Goal: Task Accomplishment & Management: Use online tool/utility

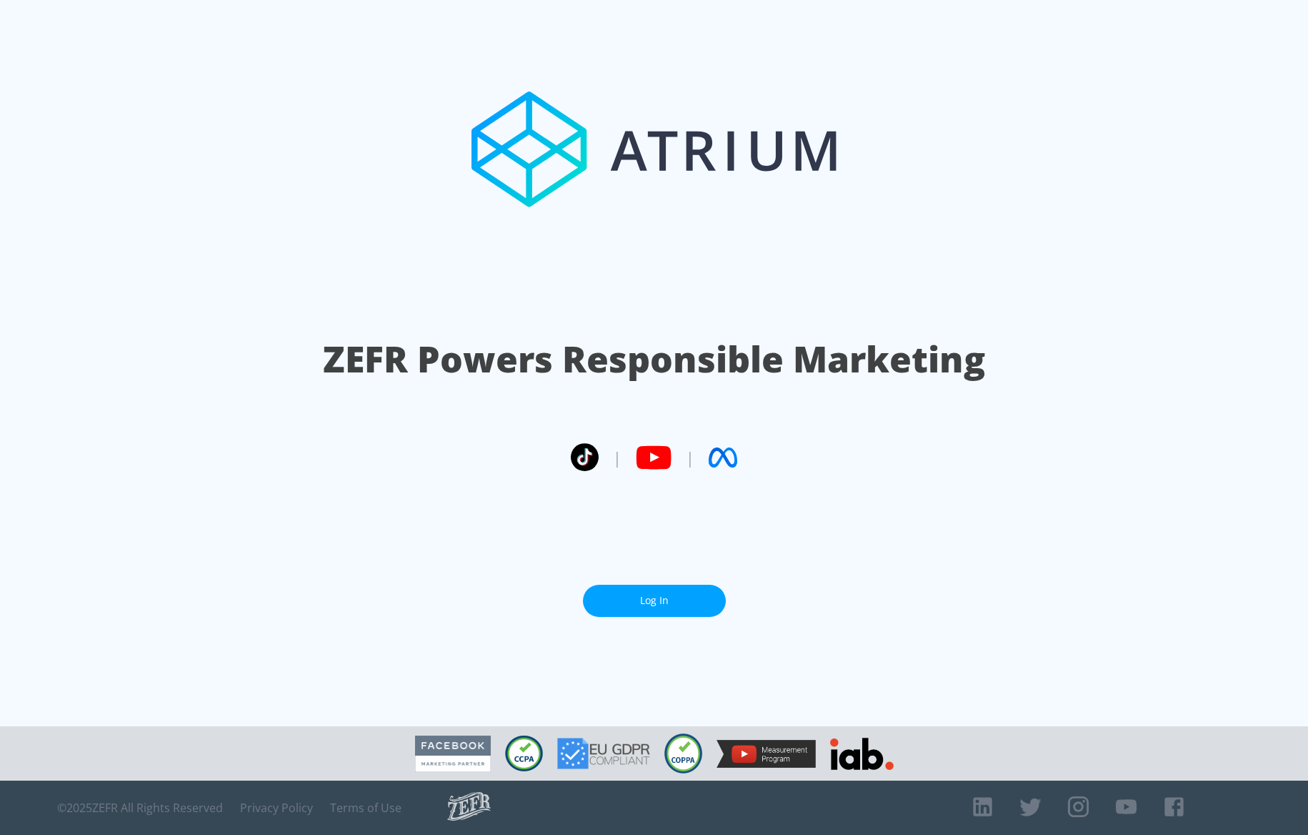
click at [689, 590] on link "Log In" at bounding box center [654, 600] width 143 height 32
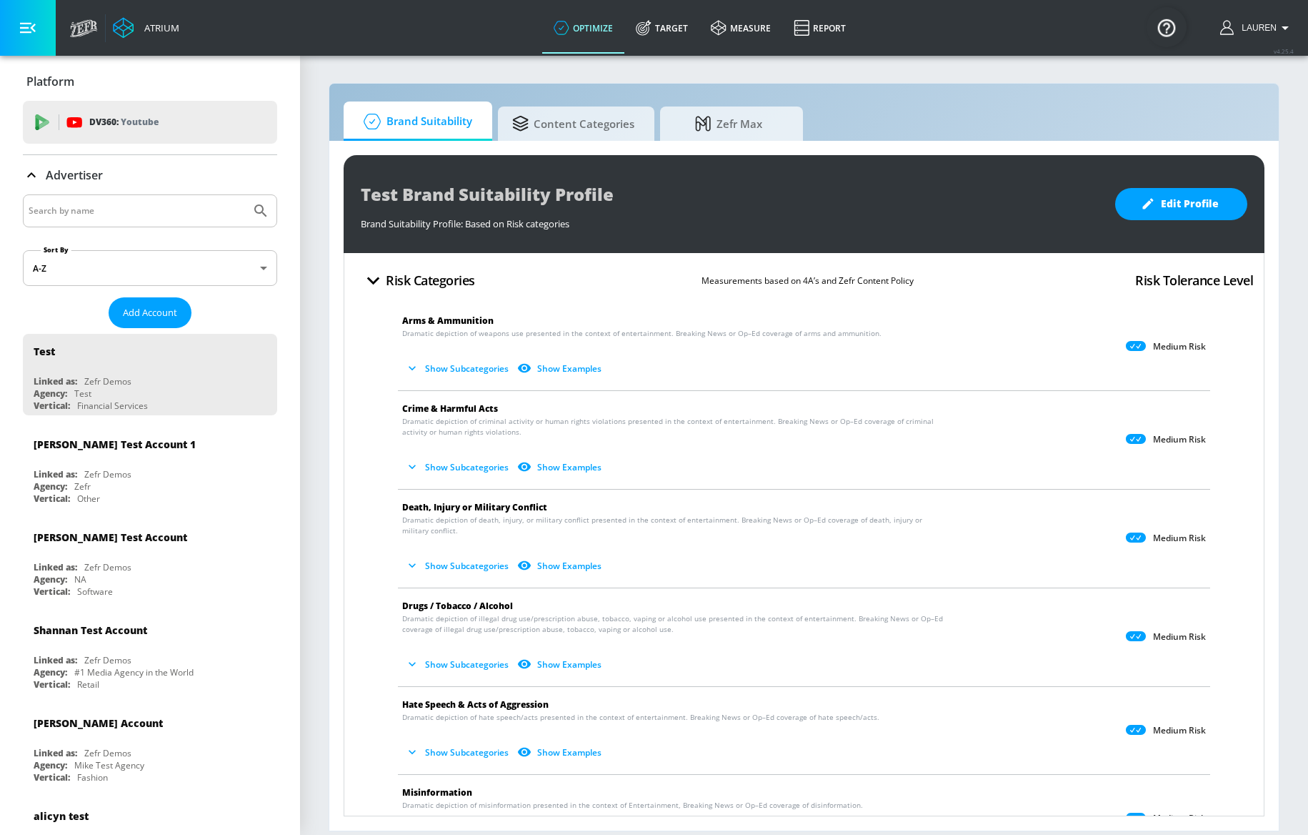
scroll to position [71, 0]
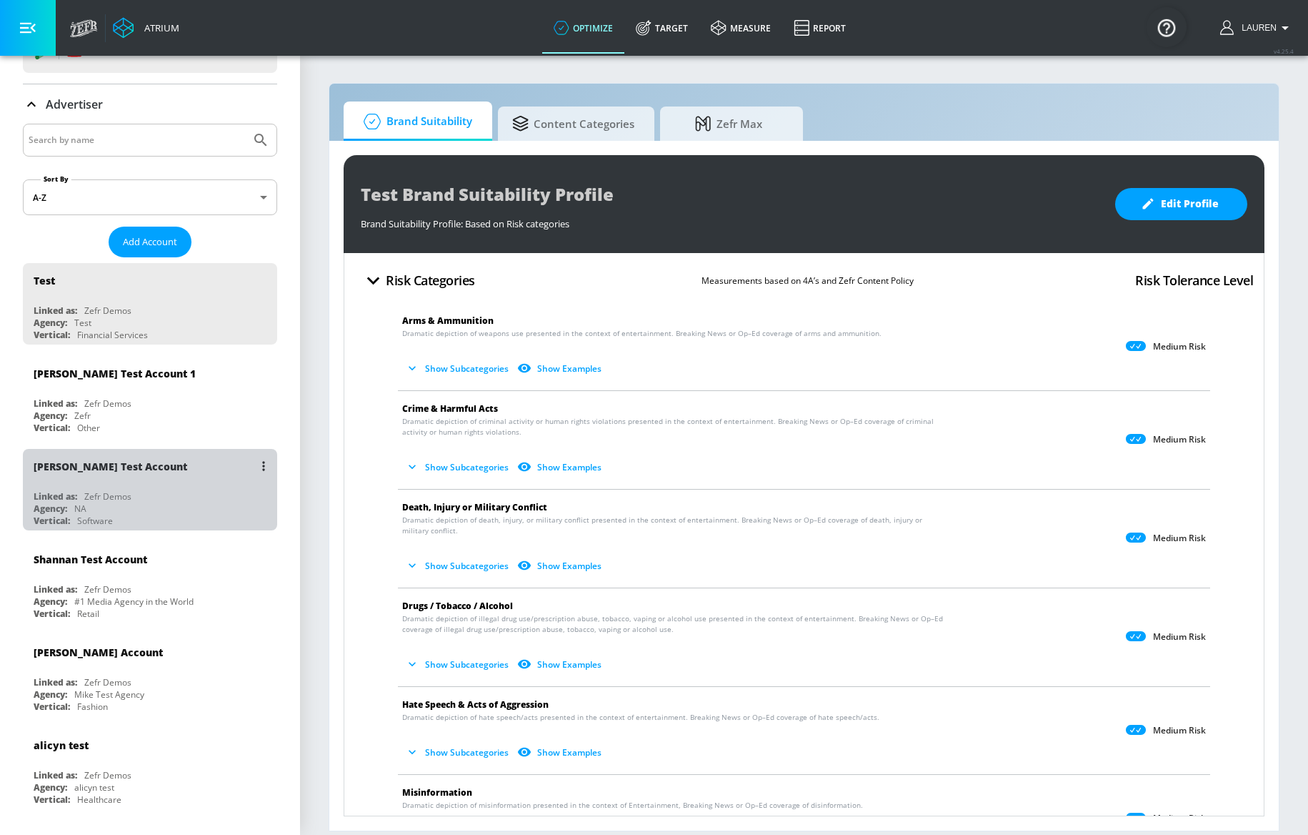
click at [161, 501] on div "Linked as: Zefr Demos" at bounding box center [154, 496] width 240 height 12
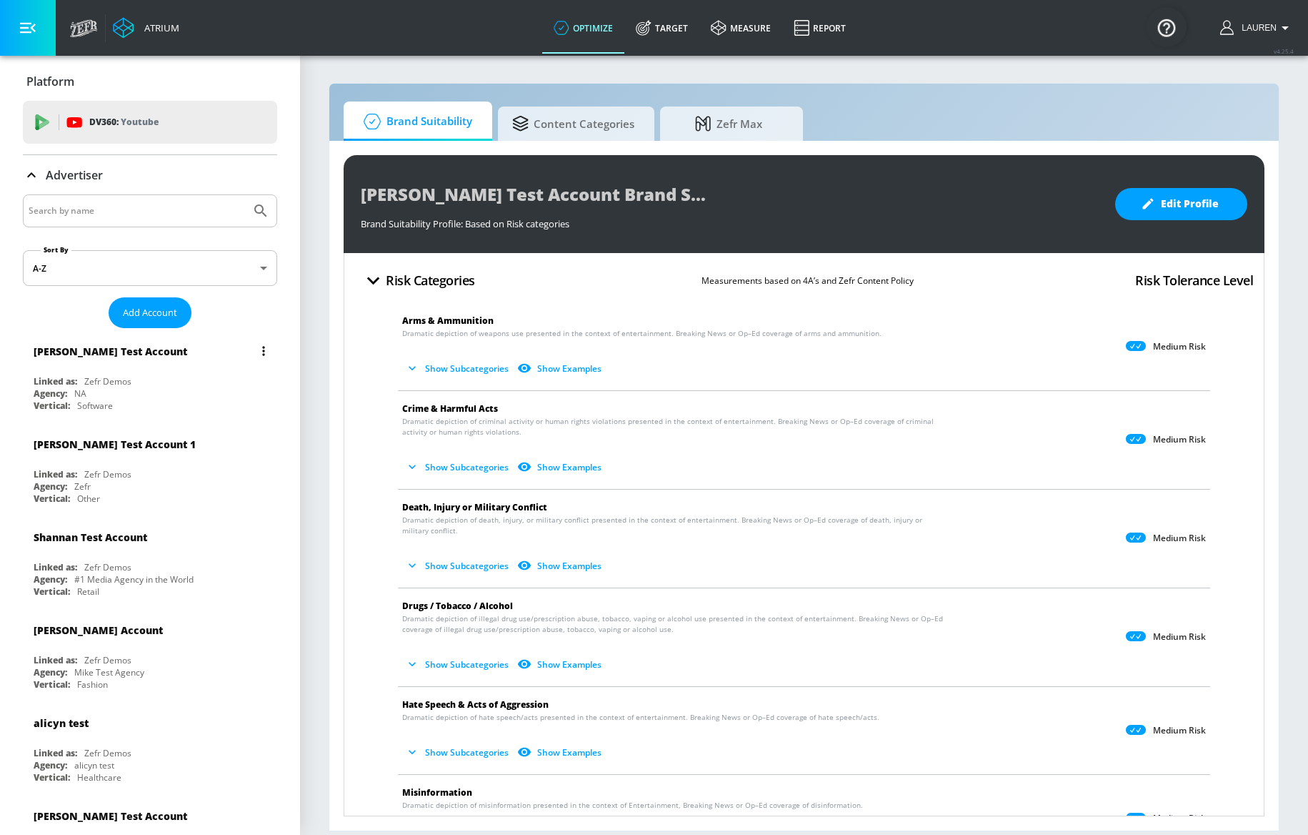
click at [212, 342] on div "Andres Test Account" at bounding box center [154, 351] width 240 height 34
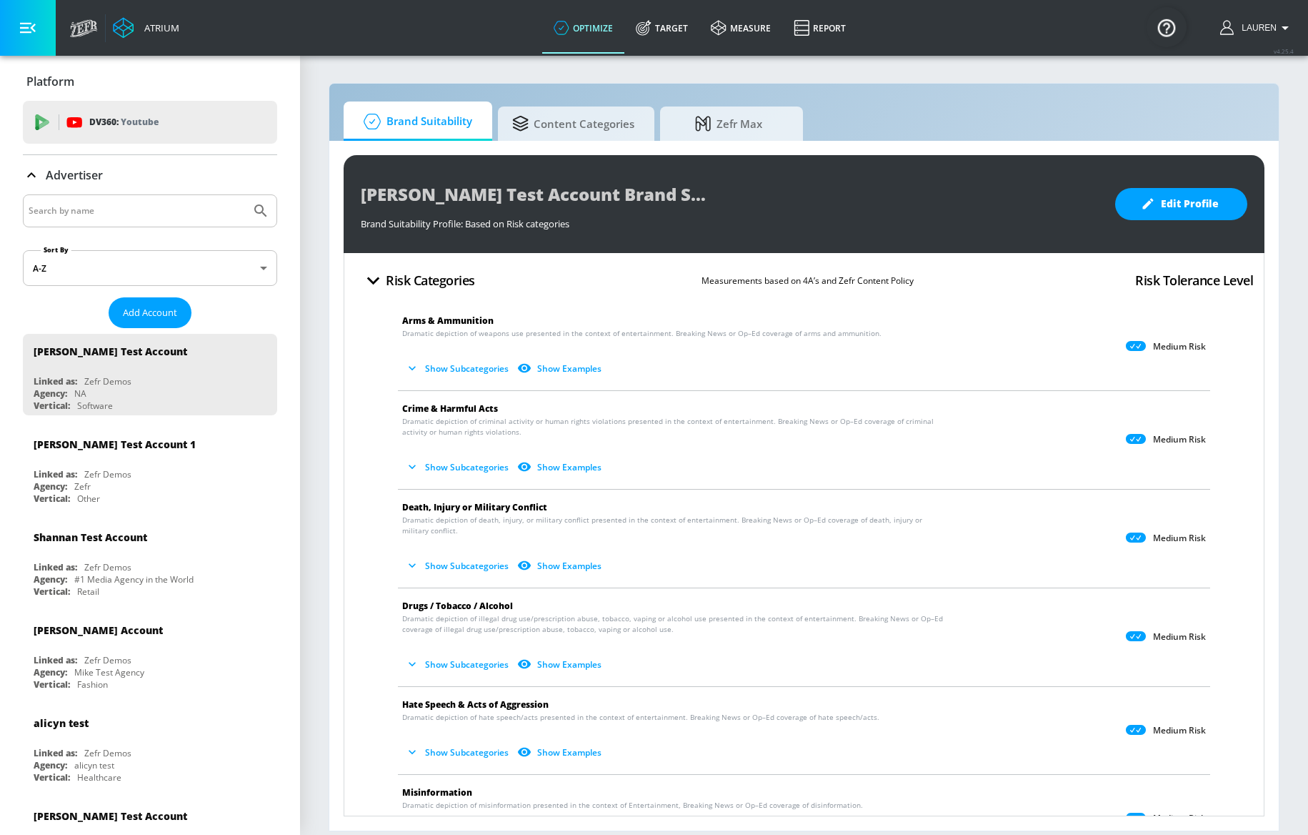
click at [27, 167] on icon at bounding box center [31, 174] width 17 height 17
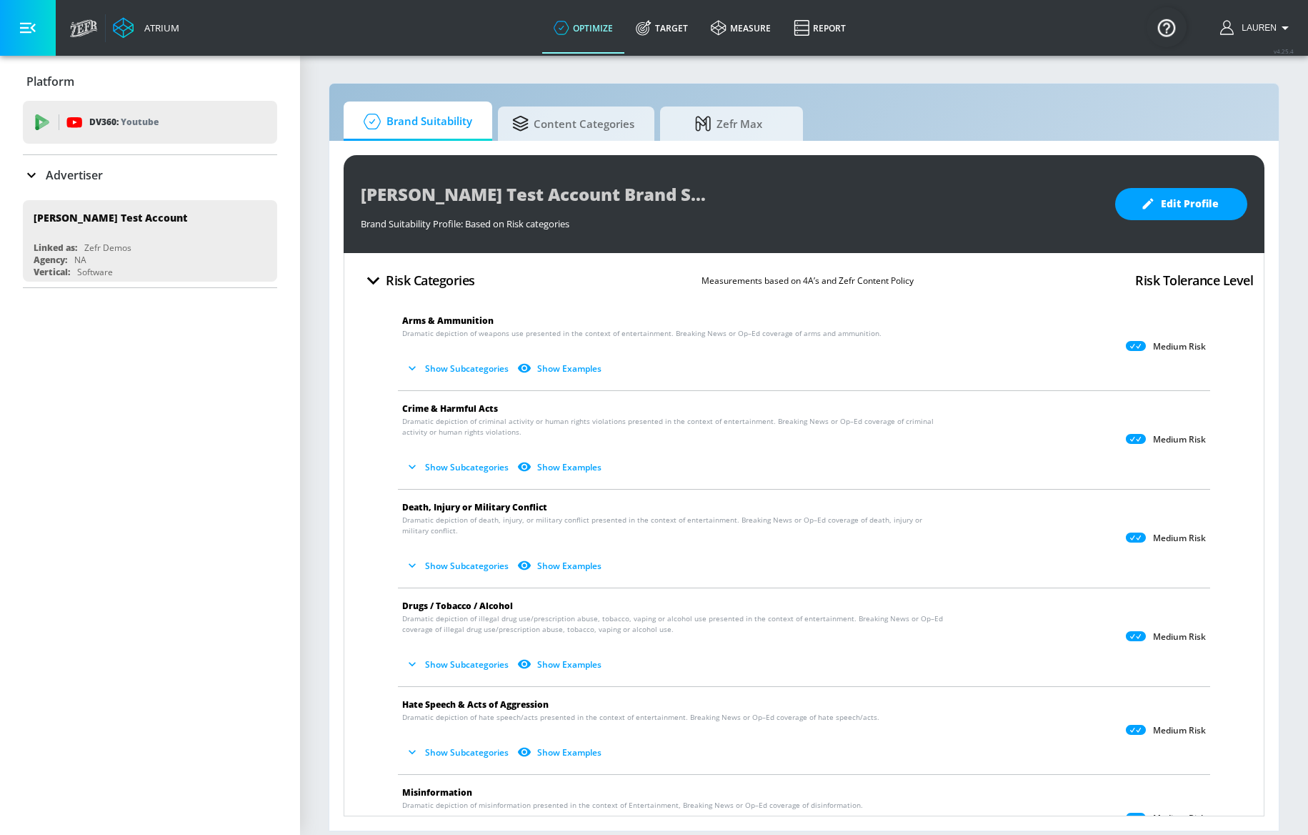
click at [26, 168] on icon at bounding box center [31, 174] width 17 height 17
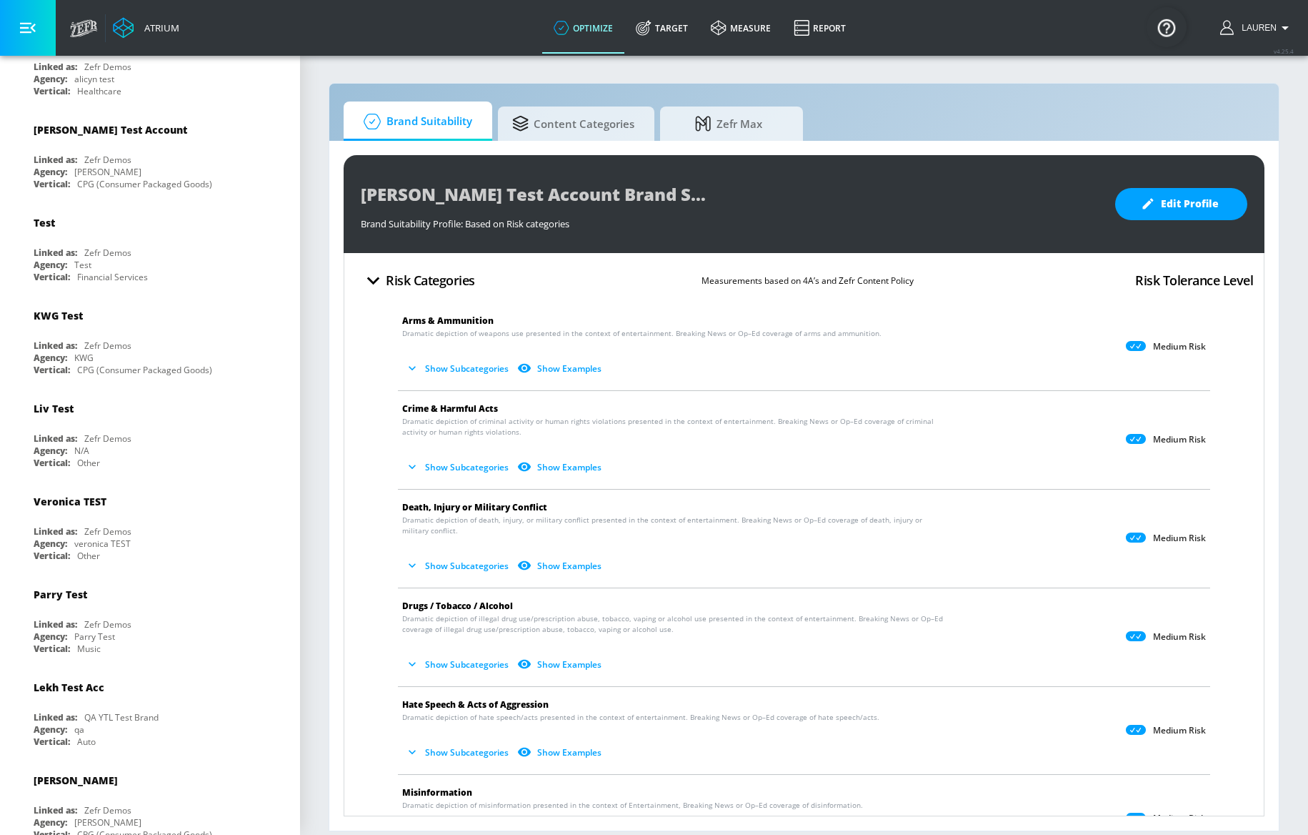
scroll to position [735, 0]
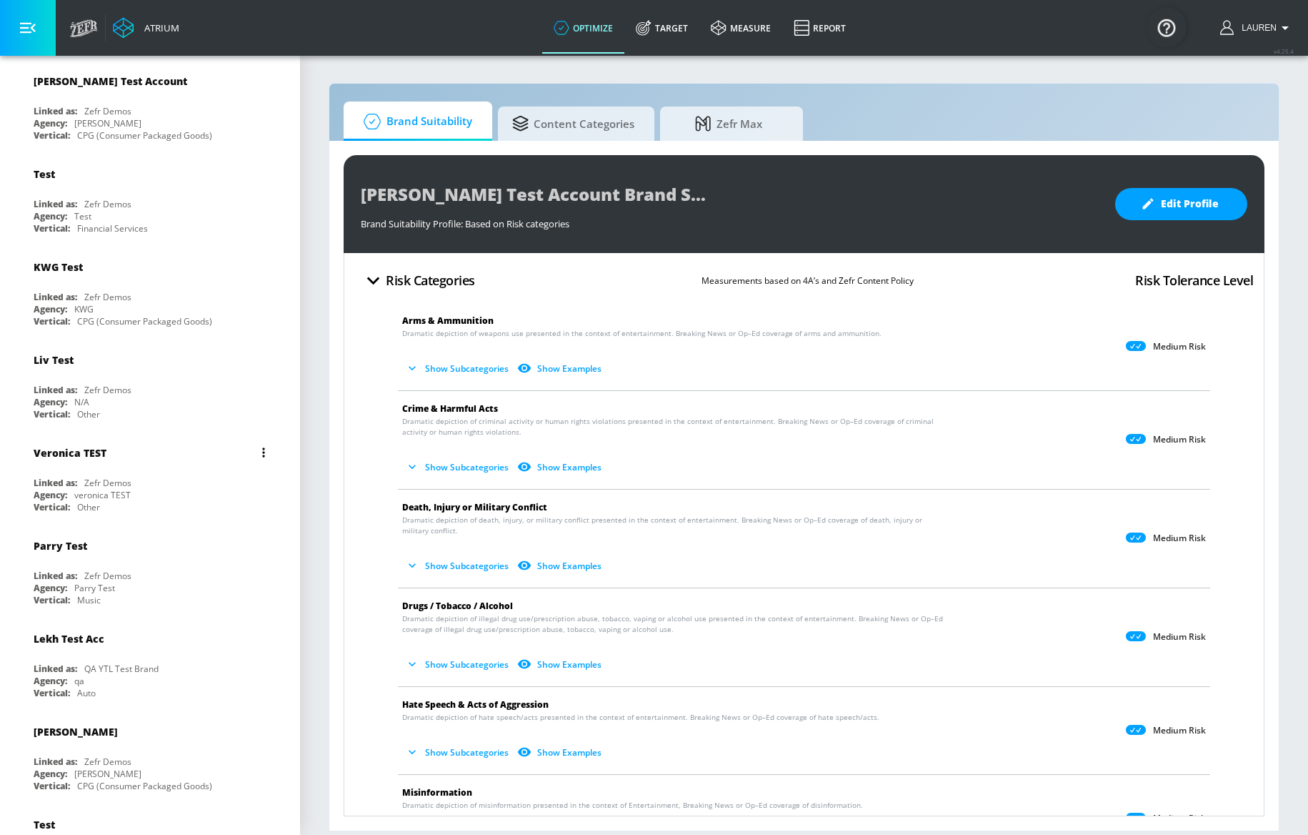
click at [134, 468] on div "Veronica TEST" at bounding box center [154, 452] width 240 height 34
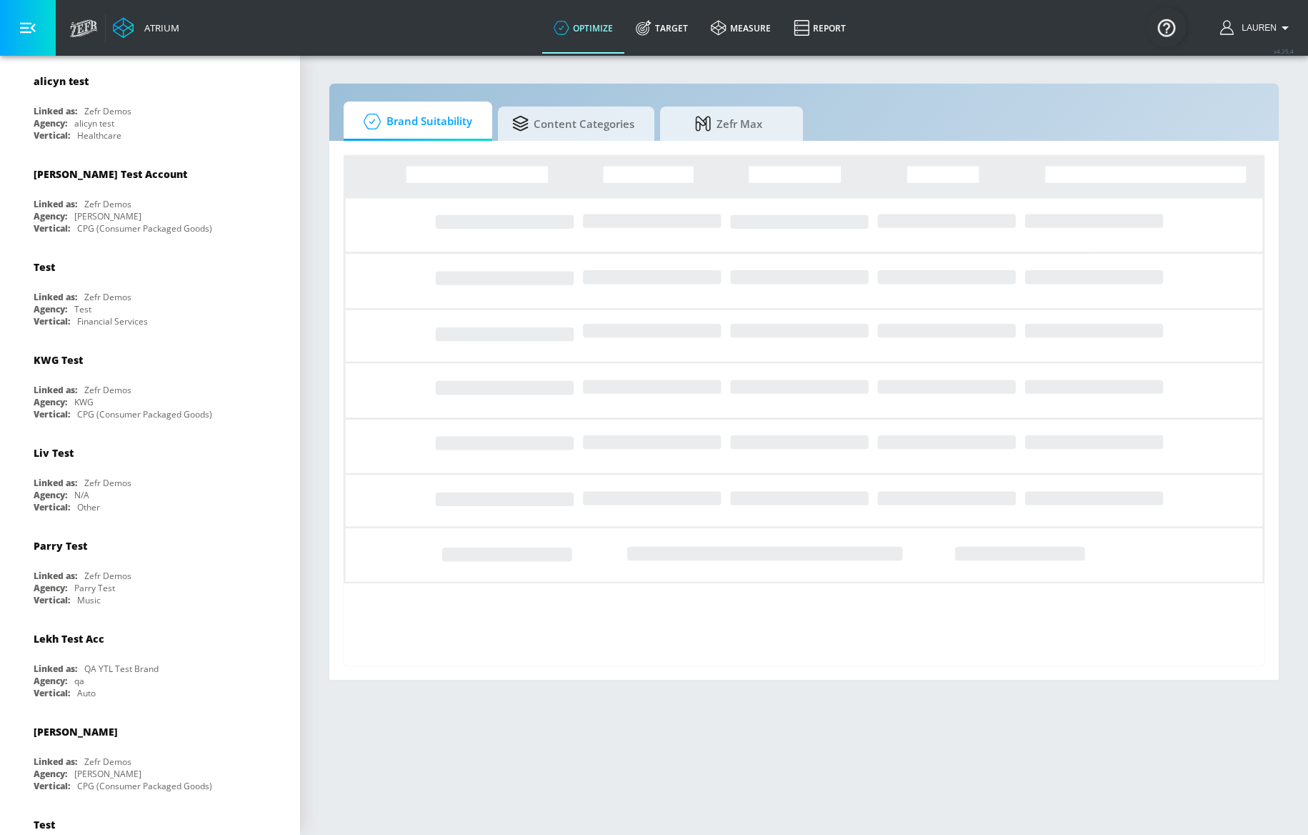
scroll to position [512, 0]
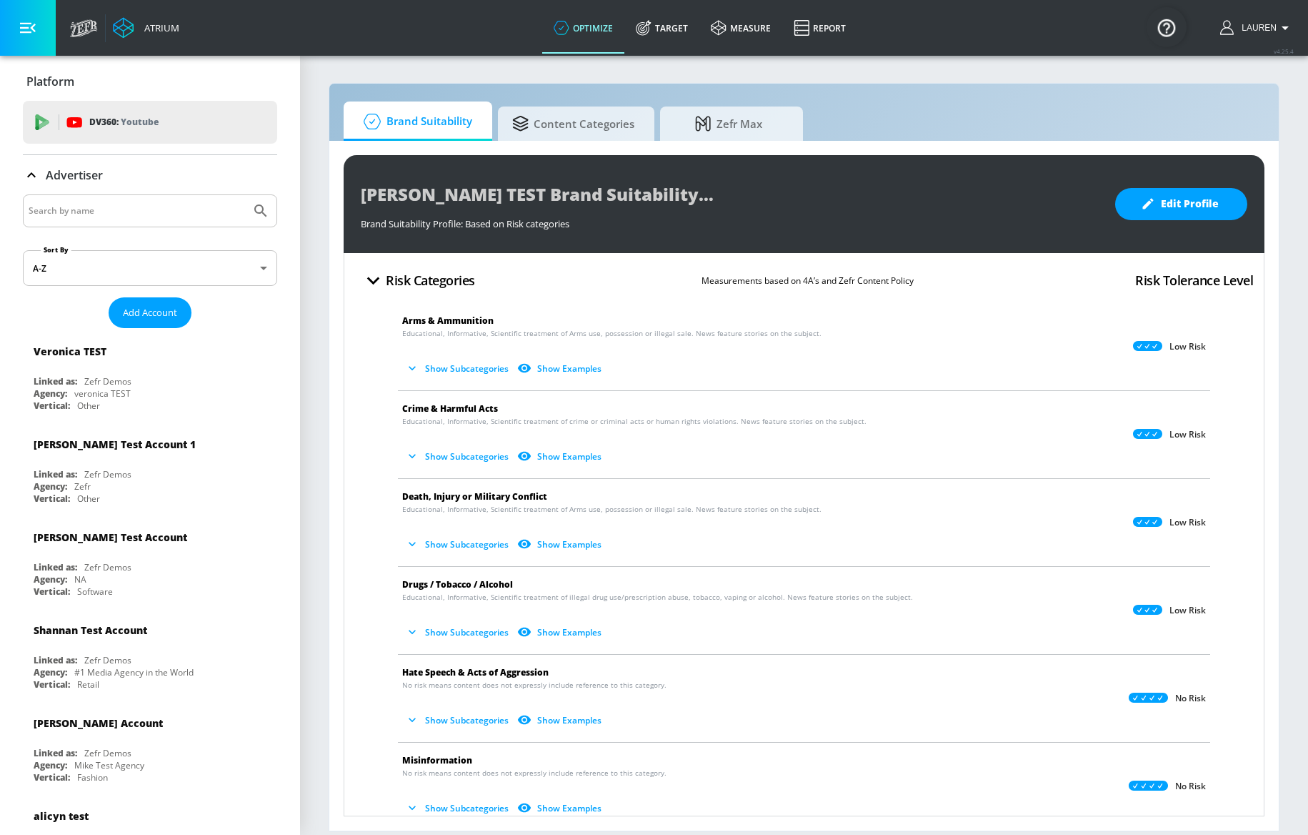
click at [28, 178] on icon at bounding box center [31, 174] width 17 height 17
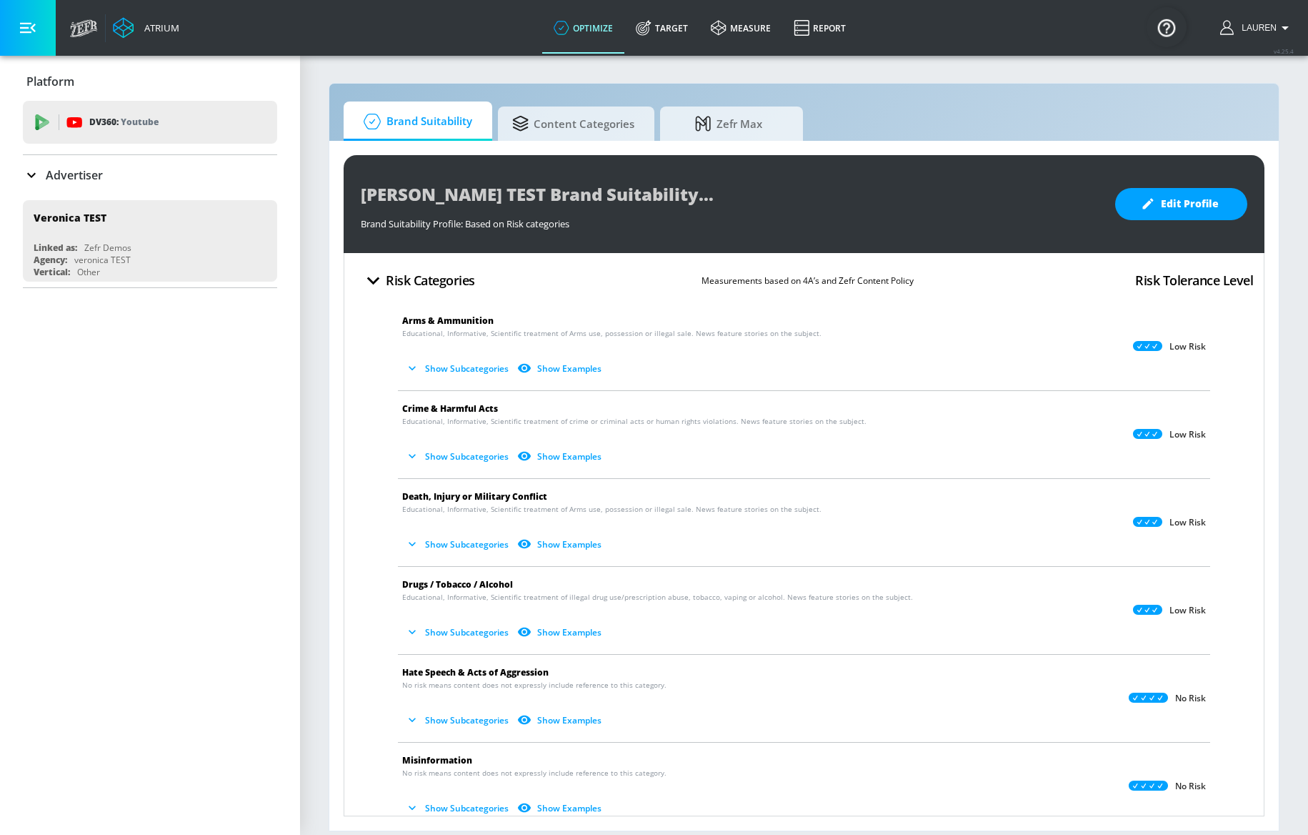
click at [32, 179] on icon at bounding box center [31, 174] width 17 height 17
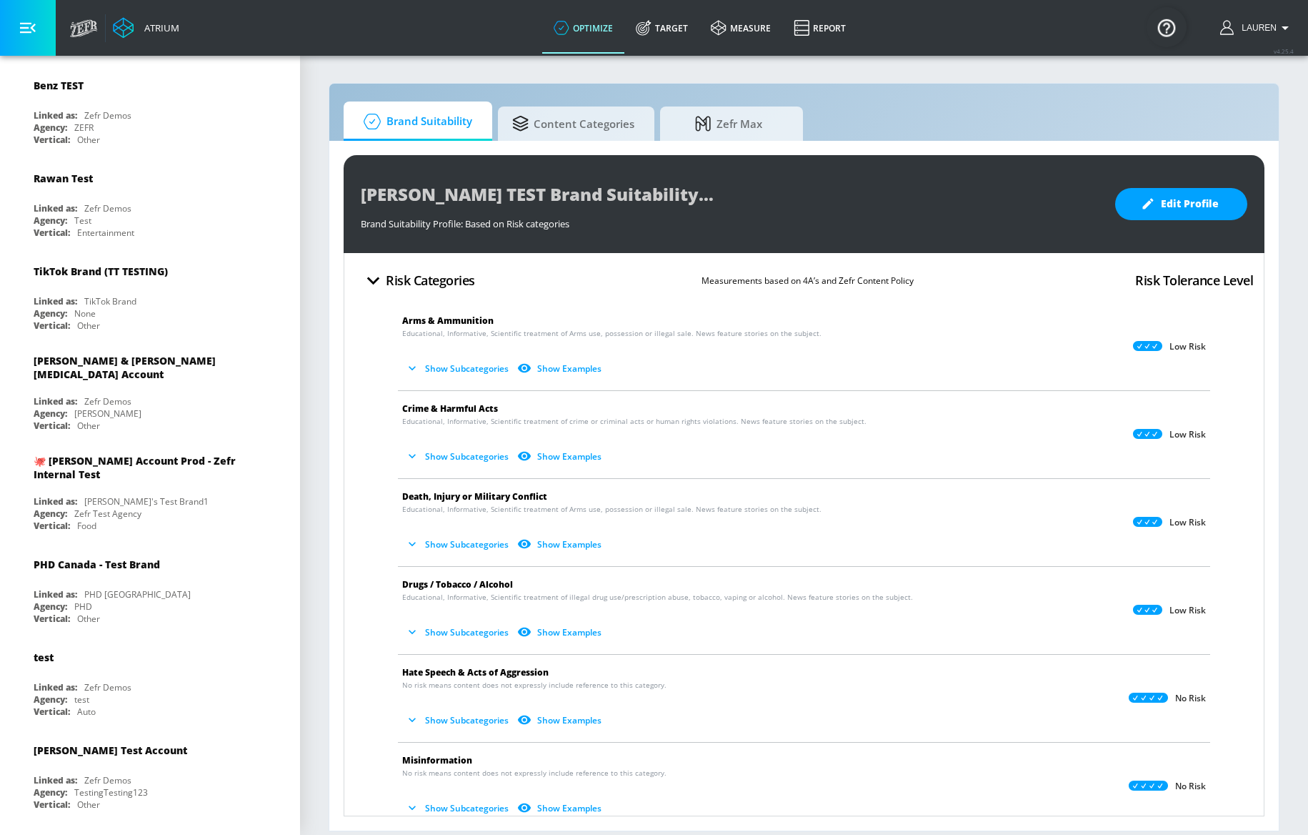
scroll to position [1846, 0]
click at [201, 518] on div "Vertical: Food" at bounding box center [154, 524] width 240 height 12
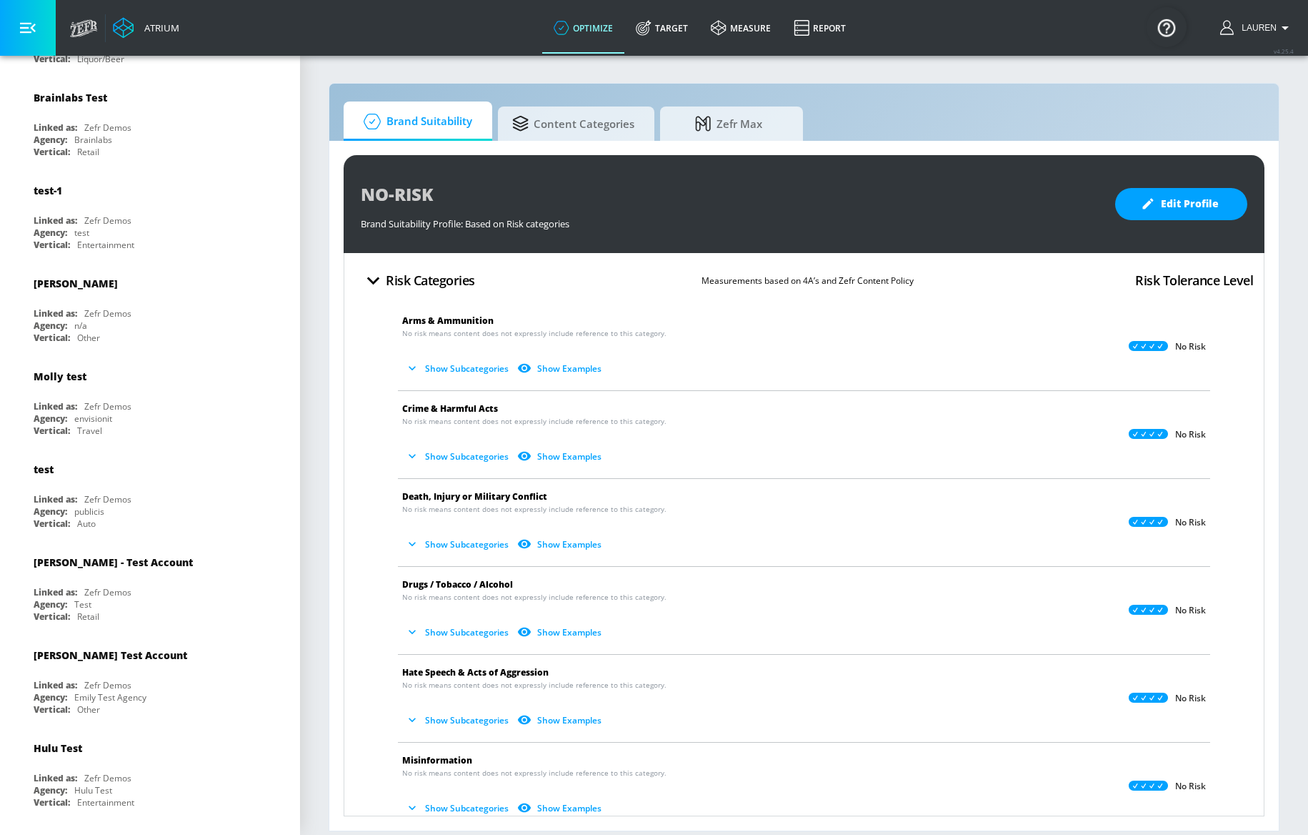
scroll to position [4580, 0]
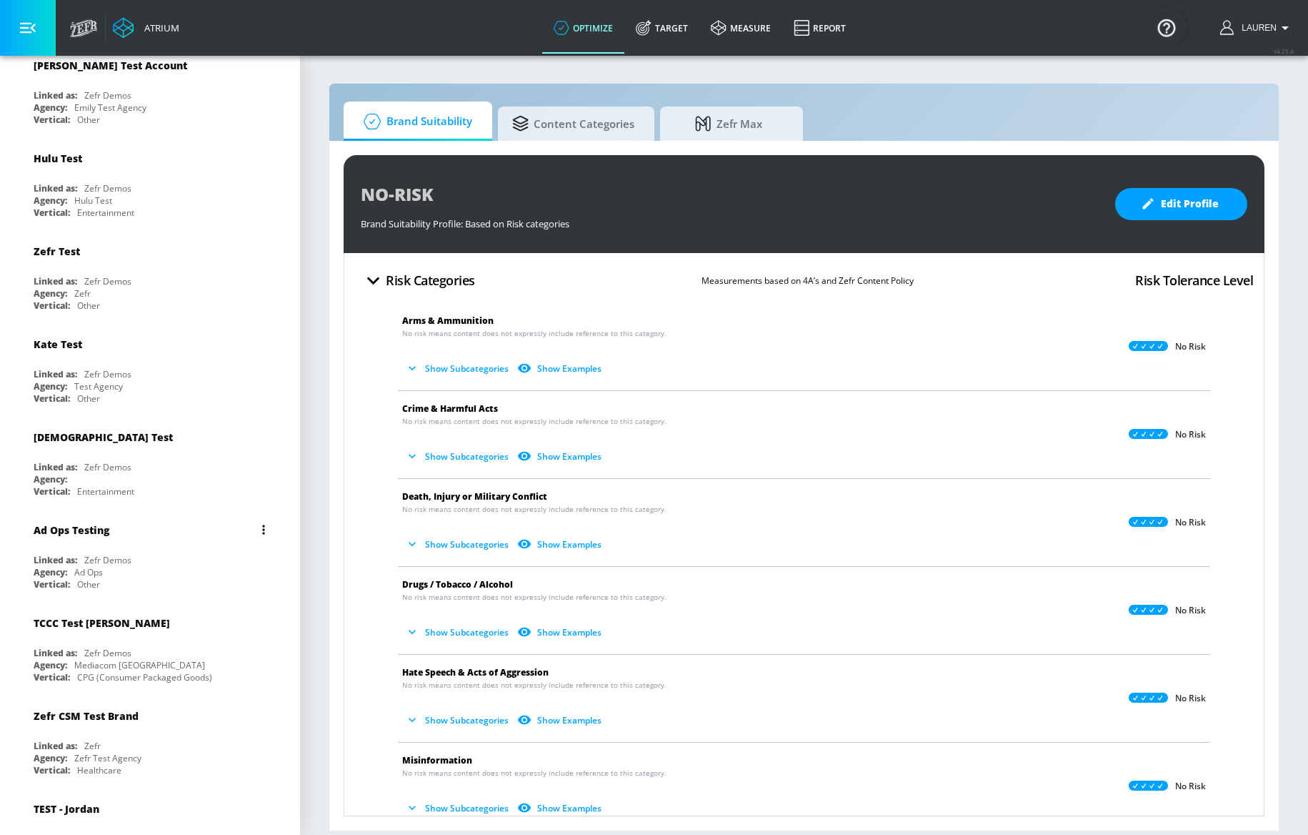
click at [140, 578] on div "Vertical: Other" at bounding box center [154, 584] width 240 height 12
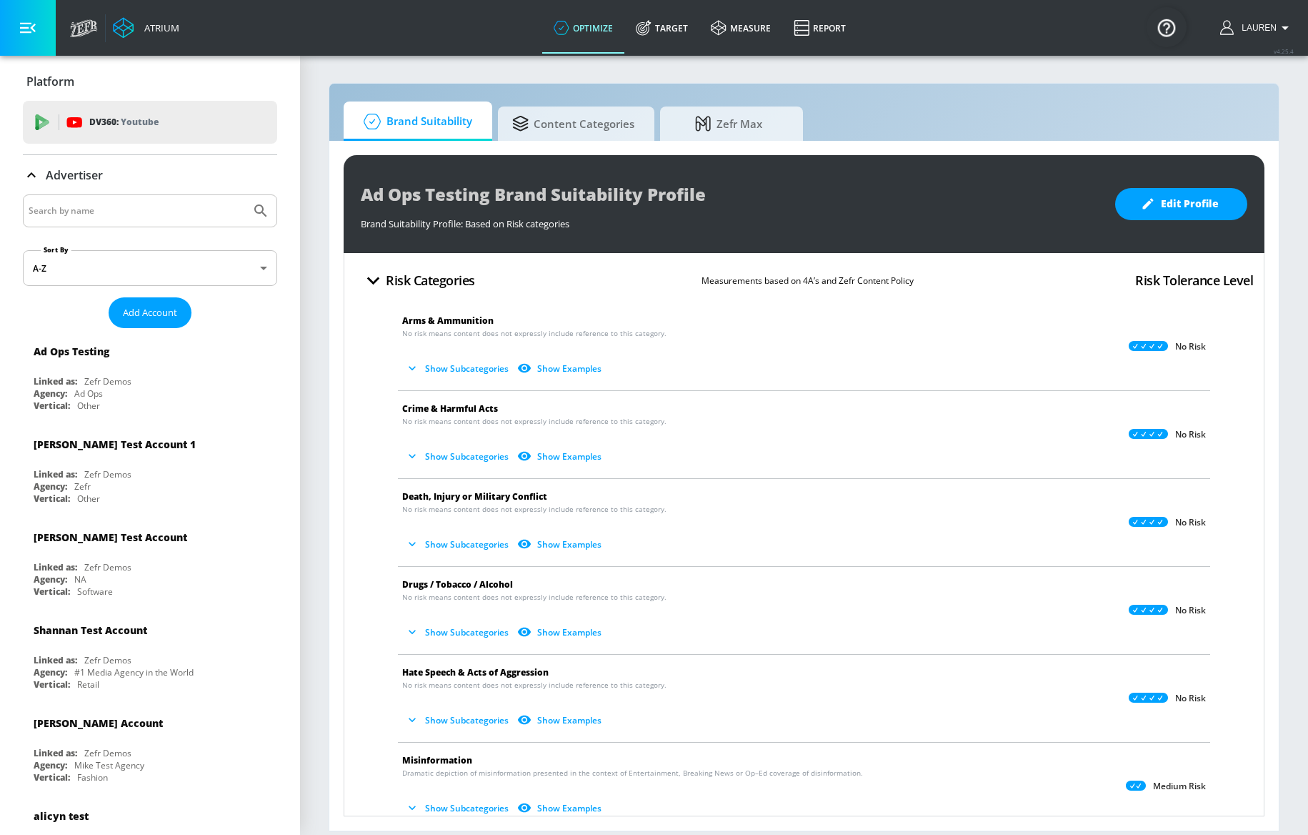
click at [28, 180] on icon at bounding box center [31, 174] width 17 height 17
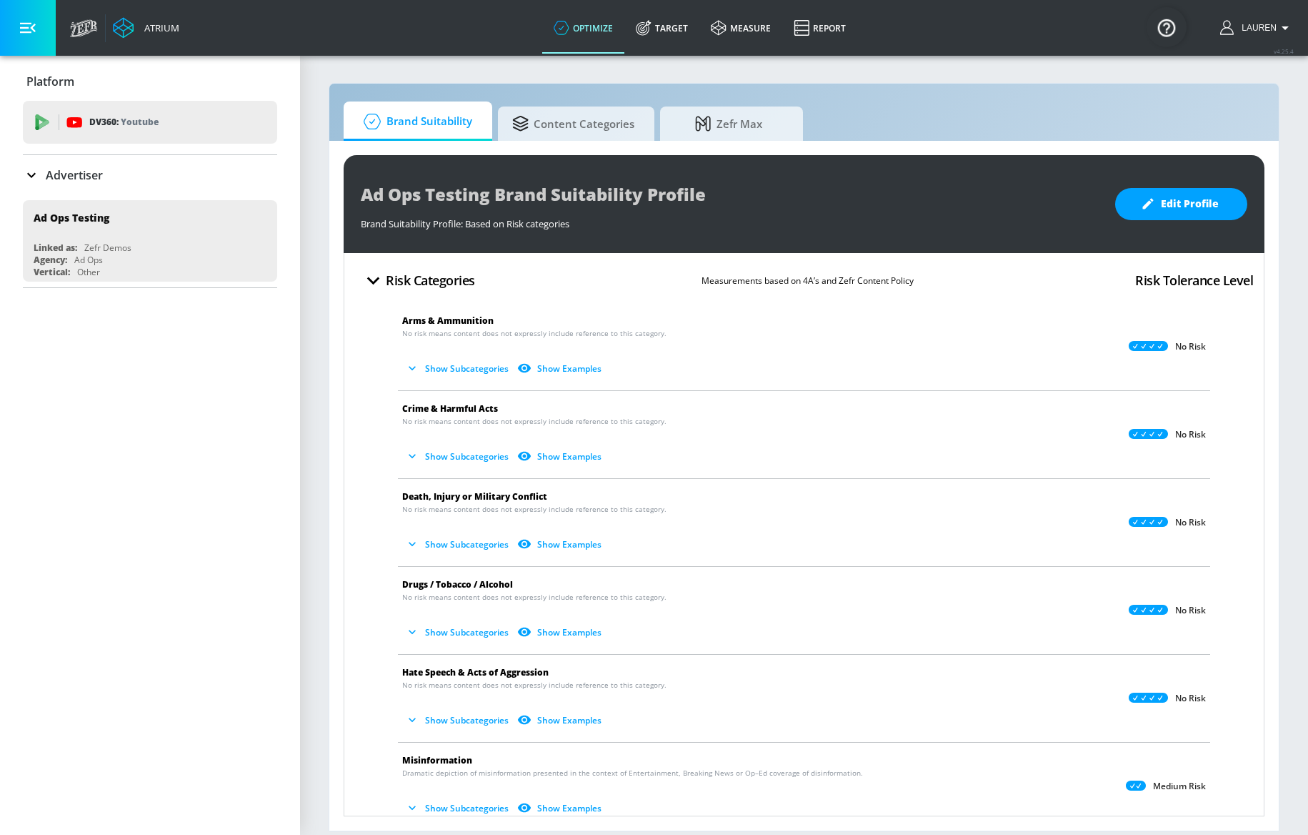
click at [119, 369] on div "Platform DV360: Youtube DV360: Youtube Advertiser Sort By A-Z asc ​ Add Account…" at bounding box center [150, 445] width 300 height 779
click at [675, 25] on link "Target" at bounding box center [661, 27] width 75 height 51
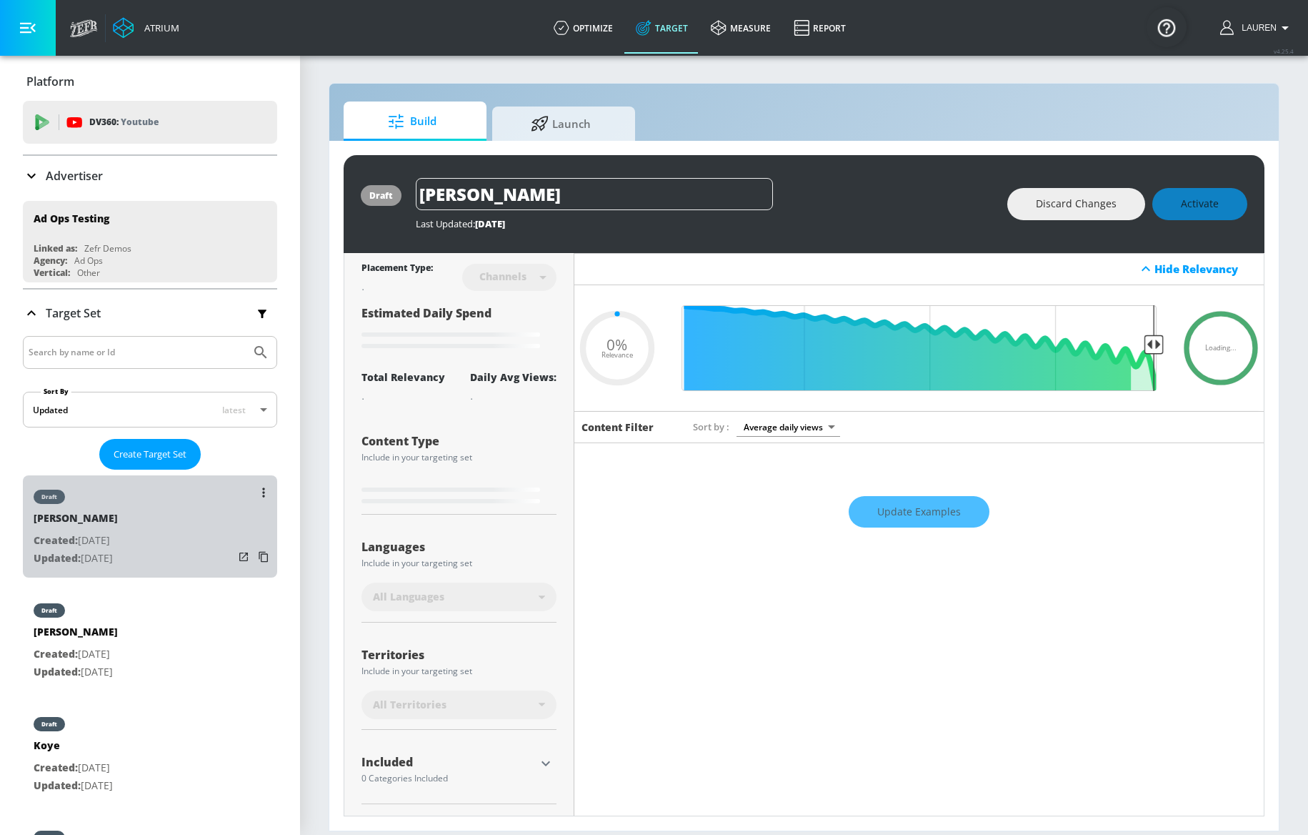
click at [192, 533] on div "draft Heather Test Created: May. 29, 2024 Updated: Jun. 10, 2024" at bounding box center [150, 526] width 254 height 102
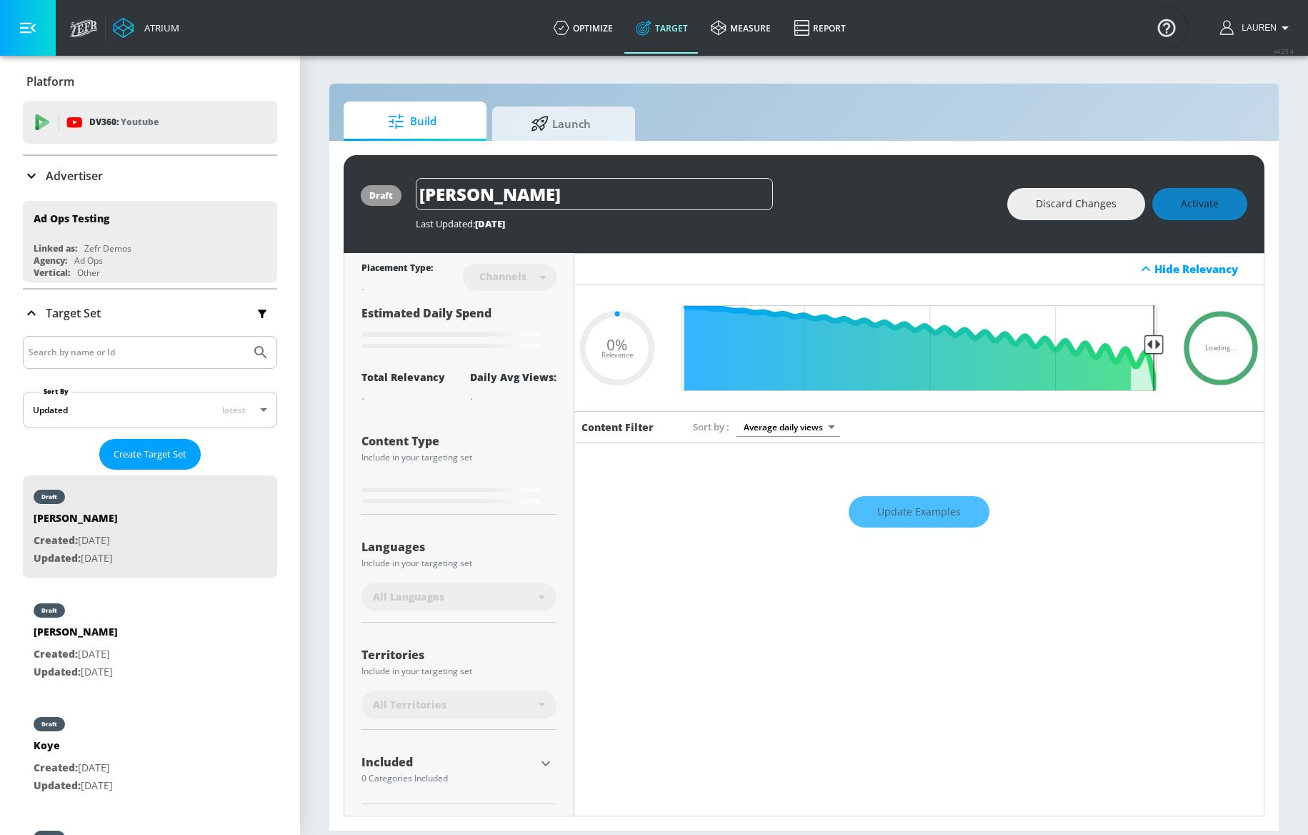
type input "0.88"
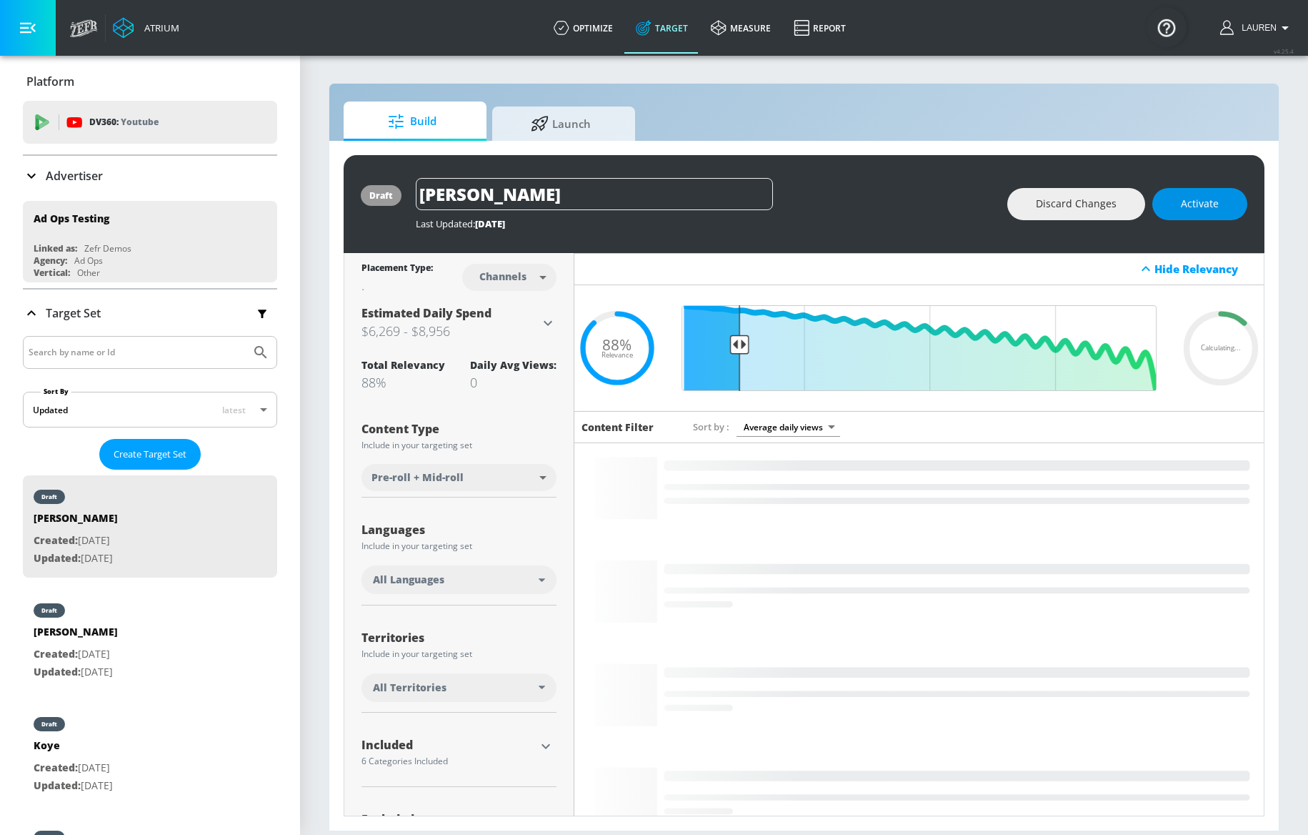
click at [1197, 206] on span "Activate" at bounding box center [1200, 204] width 38 height 18
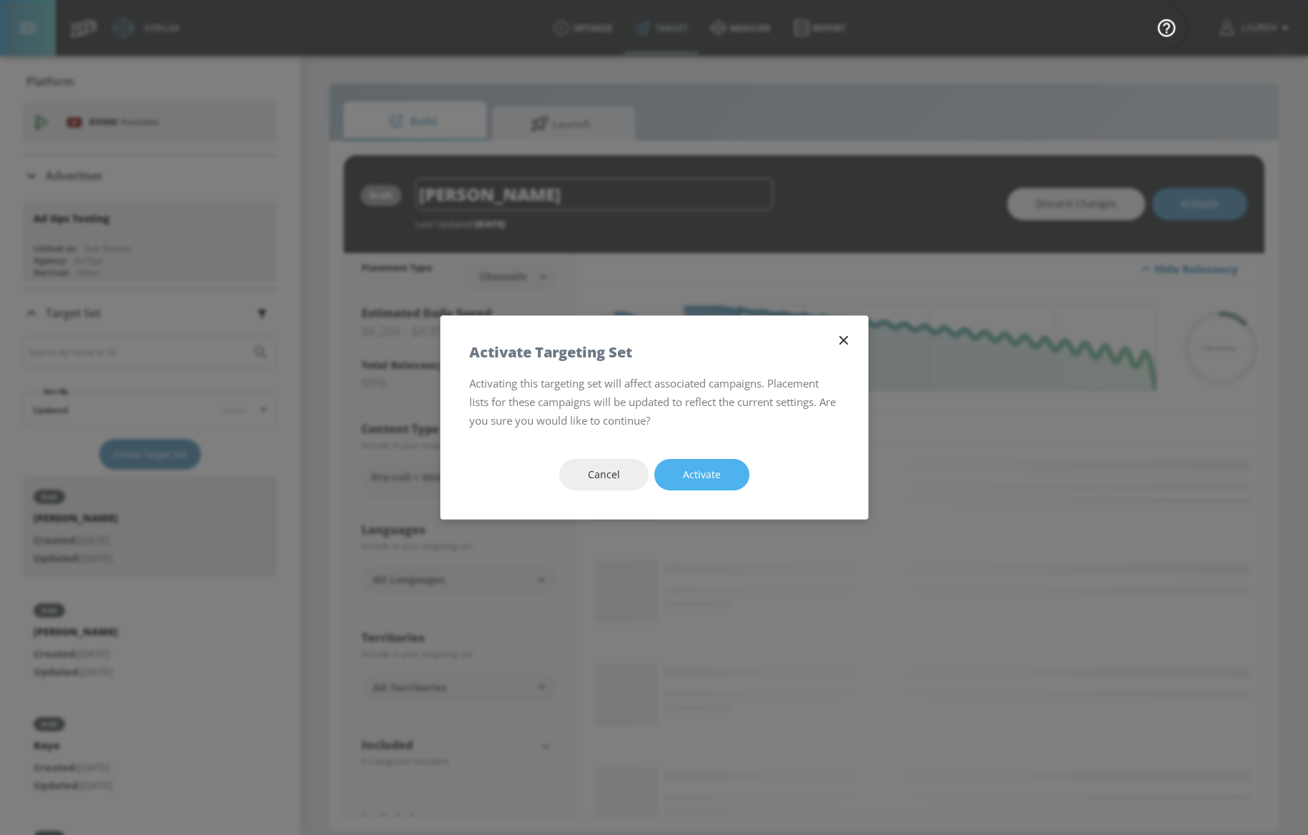
click at [717, 463] on button "Activate" at bounding box center [701, 475] width 95 height 32
